Goal: Task Accomplishment & Management: Manage account settings

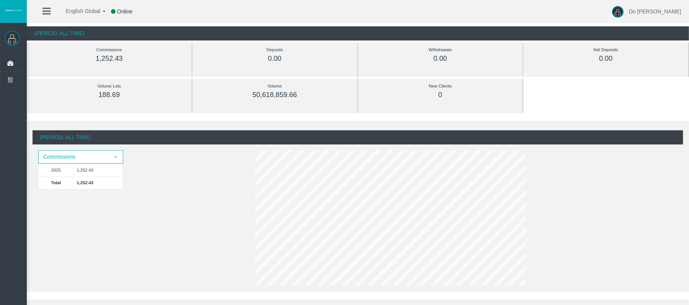
scroll to position [51, 0]
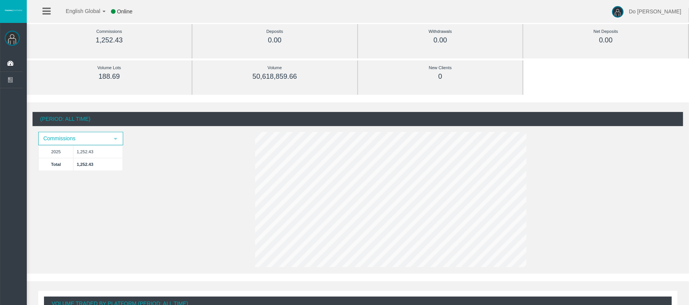
click at [439, 38] on div "0.00" at bounding box center [440, 40] width 130 height 9
drag, startPoint x: 439, startPoint y: 38, endPoint x: 246, endPoint y: 79, distance: 197.3
click at [439, 38] on div "0.00" at bounding box center [440, 40] width 130 height 9
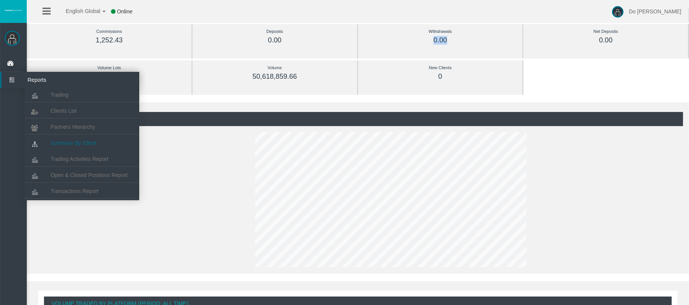
scroll to position [102, 0]
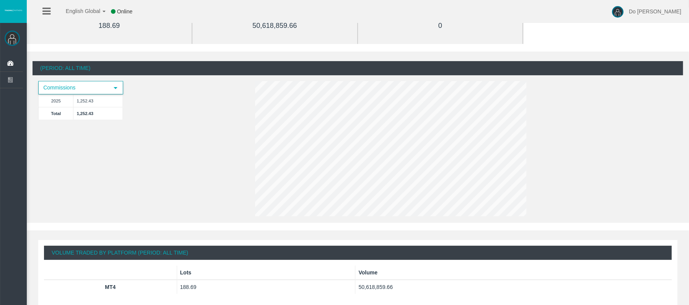
click at [93, 89] on span "Commissions" at bounding box center [74, 88] width 70 height 12
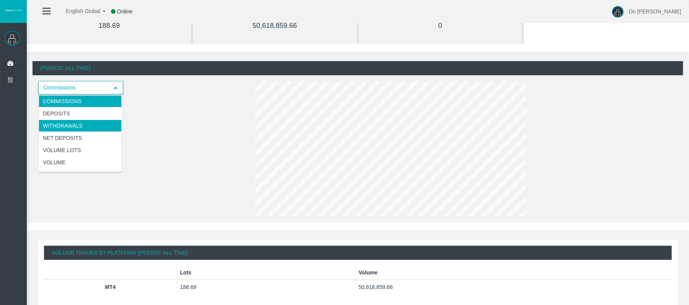
click at [83, 122] on li "Withdrawals" at bounding box center [80, 126] width 83 height 12
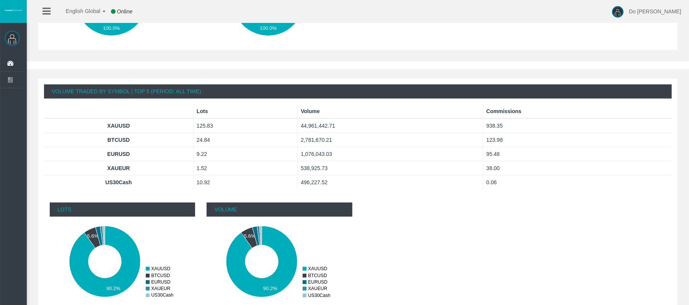
scroll to position [408, 0]
